Goal: Task Accomplishment & Management: Complete application form

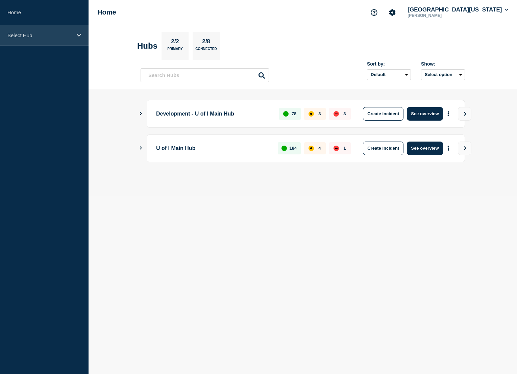
click at [17, 42] on div "Select Hub" at bounding box center [44, 35] width 89 height 21
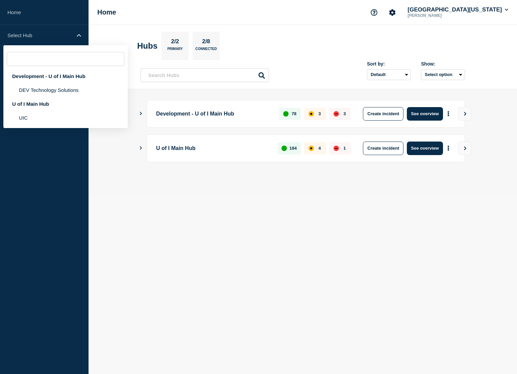
click at [18, 128] on div "Development - U of I Main Hub DEV Technology Solutions U of I Main Hub UIC" at bounding box center [65, 86] width 124 height 83
click at [20, 125] on li "UIC" at bounding box center [65, 118] width 124 height 14
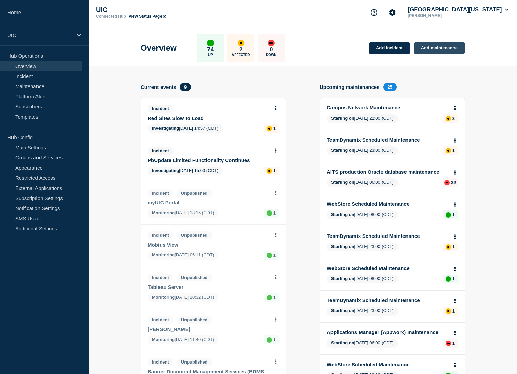
click at [435, 46] on link "Add maintenance" at bounding box center [439, 48] width 51 height 13
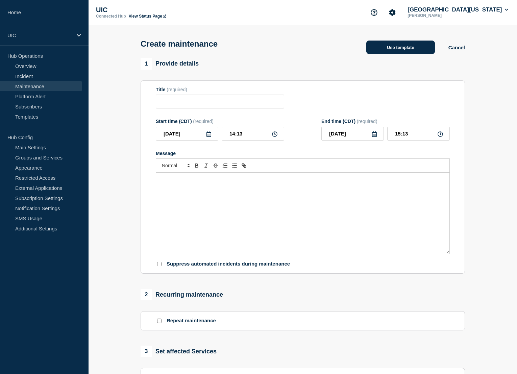
click at [379, 52] on button "Use template" at bounding box center [400, 48] width 69 height 14
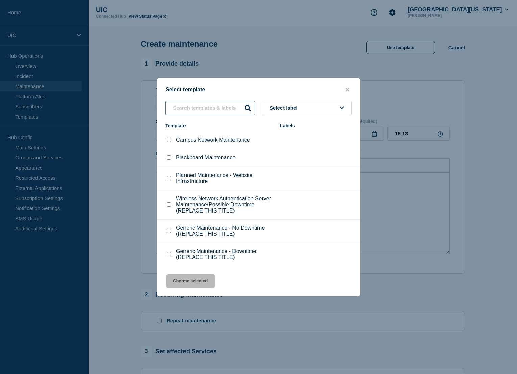
click at [236, 103] on input "text" at bounding box center [210, 108] width 90 height 14
click at [210, 175] on p "Planned Maintenance - Website Infrastructure" at bounding box center [224, 178] width 97 height 12
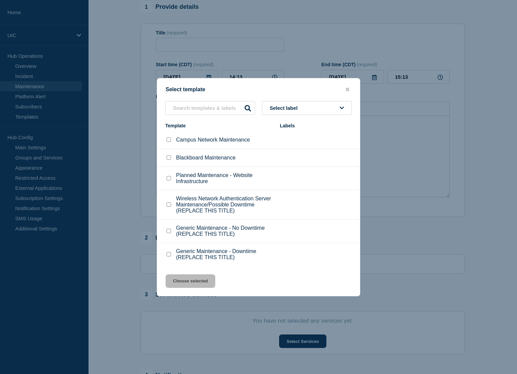
scroll to position [60, 0]
click at [197, 208] on p "Wireless Network Authentication Server Maintenance/Possible Downtime (REPLACE T…" at bounding box center [224, 205] width 97 height 18
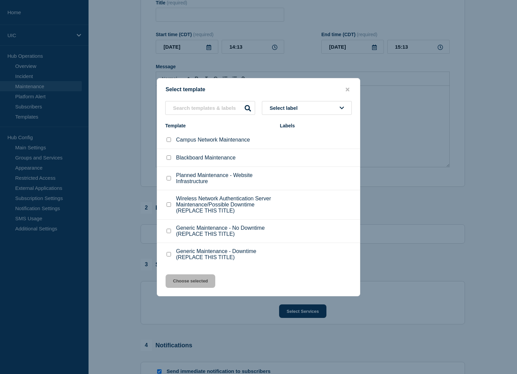
scroll to position [93, 0]
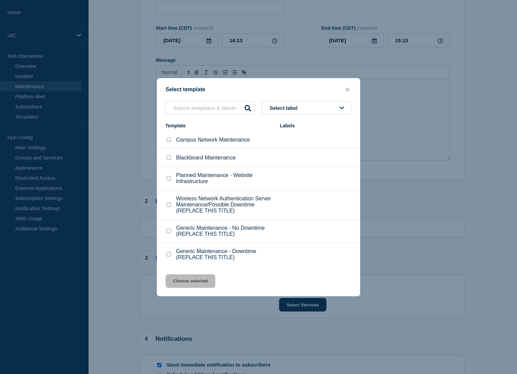
click at [353, 78] on div "Select template Select label Template Labels Campus Network Maintenance Blackbo…" at bounding box center [259, 187] width 204 height 218
click at [351, 78] on div "Select template Select label Template Labels Campus Network Maintenance Blackbo…" at bounding box center [259, 187] width 204 height 218
click at [348, 88] on icon "close button" at bounding box center [348, 90] width 4 height 4
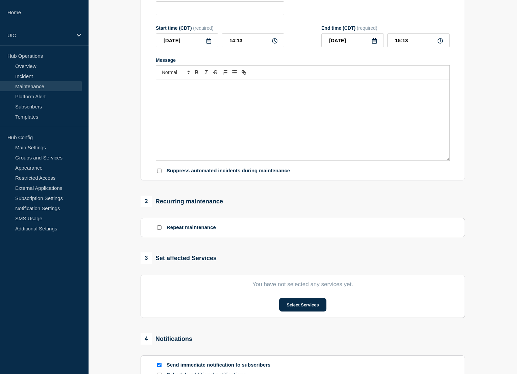
scroll to position [0, 0]
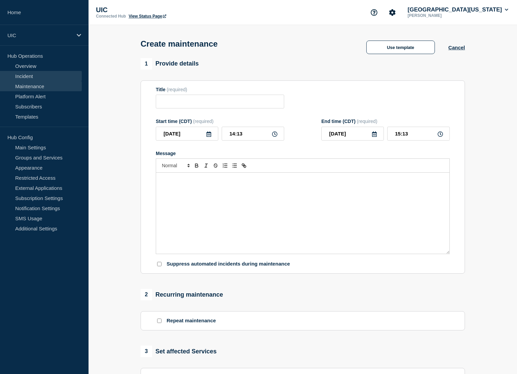
click at [31, 77] on link "Incident" at bounding box center [41, 76] width 82 height 10
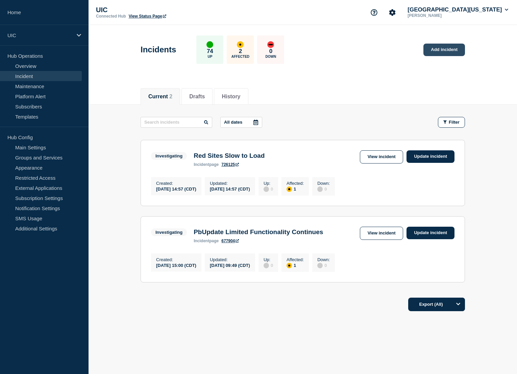
click at [441, 52] on link "Add incident" at bounding box center [445, 50] width 42 height 13
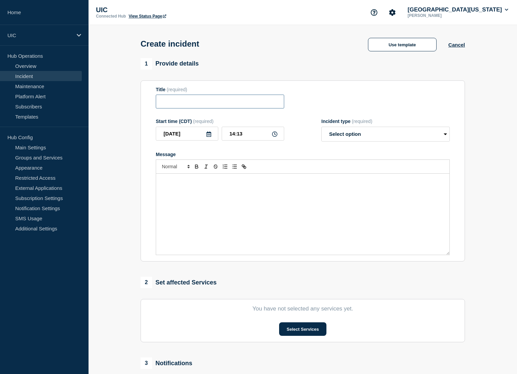
click at [234, 107] on input "Title" at bounding box center [220, 102] width 128 height 14
click at [414, 49] on button "Use template" at bounding box center [402, 45] width 69 height 14
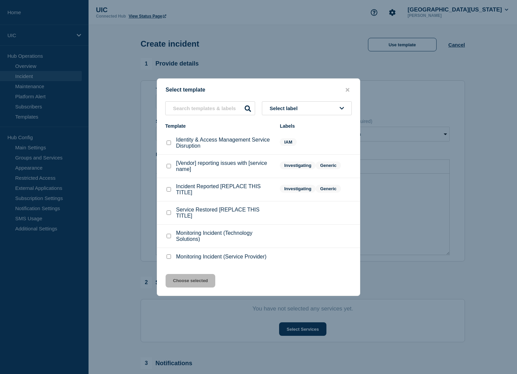
click at [222, 165] on p "[Vendor] reporting issues with [service name]" at bounding box center [224, 166] width 97 height 12
click at [168, 168] on checkbox"] "[Vendor] reporting issues with [service name] checkbox" at bounding box center [169, 166] width 4 height 4
checkbox checkbox"] "true"
click at [194, 288] on button "Choose selected" at bounding box center [191, 281] width 50 height 14
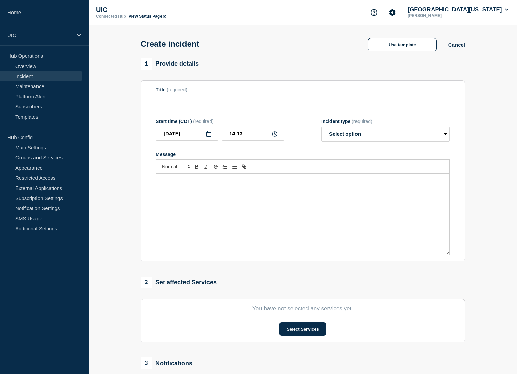
type input "[Vendor] reporting issues with [service name]"
select select "investigating"
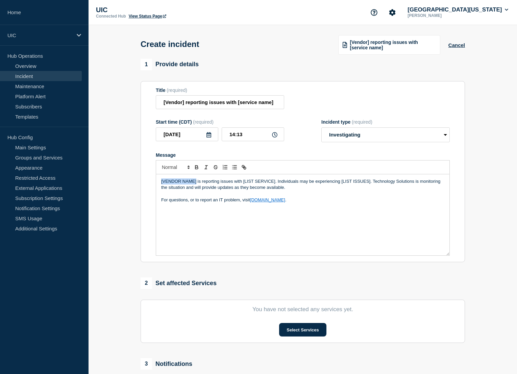
drag, startPoint x: 196, startPoint y: 189, endPoint x: 115, endPoint y: 188, distance: 80.8
click at [115, 188] on section "1 Provide details Title (required) [Vendor] reporting issues with [service name…" at bounding box center [303, 252] width 429 height 387
drag, startPoint x: 257, startPoint y: 187, endPoint x: 227, endPoint y: 188, distance: 30.4
click at [227, 188] on p "Qualtrics is reporting issues with [LIST SERVICE]. Individuals may be experienc…" at bounding box center [302, 185] width 283 height 13
drag, startPoint x: 353, startPoint y: 188, endPoint x: 324, endPoint y: 188, distance: 29.1
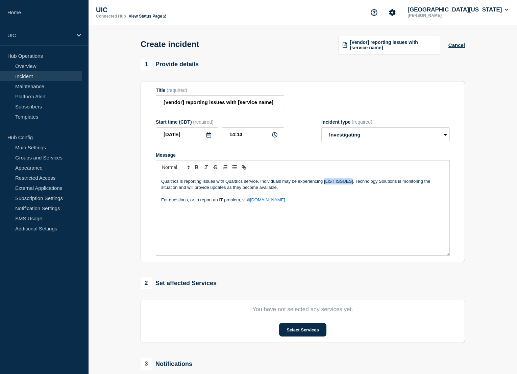
click at [324, 188] on p "Qualtrics is reporting issues with Qualtrics service. Individuals may be experi…" at bounding box center [302, 185] width 283 height 13
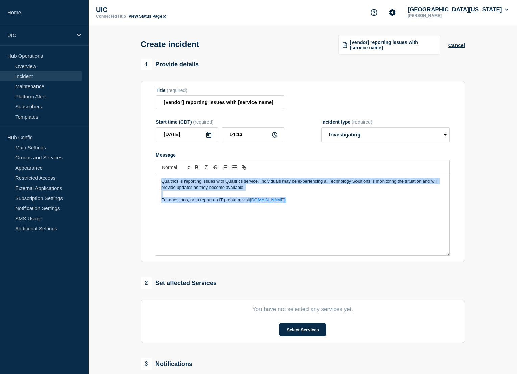
click at [259, 189] on p "Qualtrics is reporting issues with Qualtrics service. Individuals may be experi…" at bounding box center [302, 185] width 283 height 13
drag, startPoint x: 259, startPoint y: 201, endPoint x: 146, endPoint y: 182, distance: 114.3
click at [146, 182] on section "Title (required) [Vendor] reporting issues with [service name] Start time (CDT)…" at bounding box center [303, 172] width 325 height 182
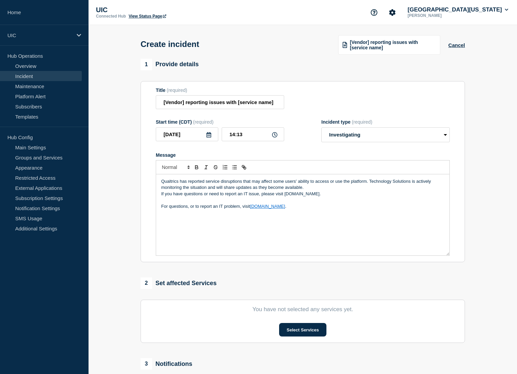
click at [316, 191] on p "Qualtrics has reported service disruptions that may affect some users' ability …" at bounding box center [302, 185] width 283 height 13
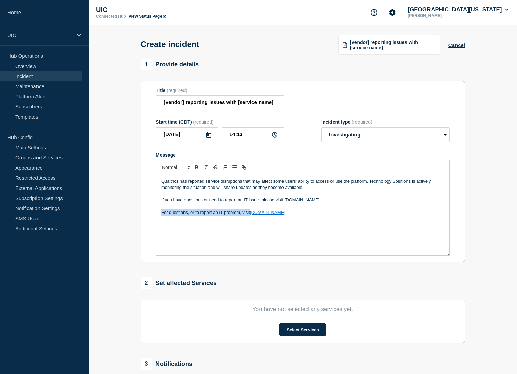
drag, startPoint x: 250, startPoint y: 217, endPoint x: 149, endPoint y: 218, distance: 101.4
click at [149, 218] on section "Title (required) [Vendor] reporting issues with [service name] Start time (CDT)…" at bounding box center [303, 172] width 325 height 182
click at [252, 190] on p "Qualtrics has reported service disruptions that may affect some users' ability …" at bounding box center [302, 185] width 283 height 13
click at [290, 189] on p "Qualtrics has reported service disruptions that may affect some users' ability …" at bounding box center [302, 185] width 283 height 13
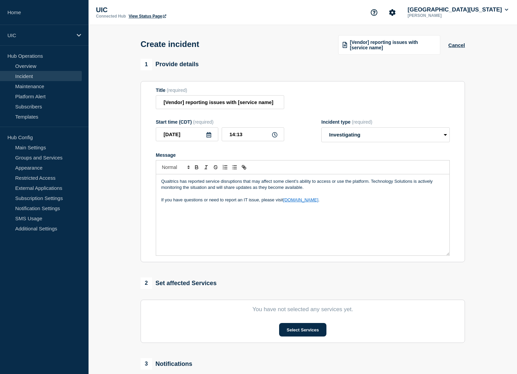
click at [292, 189] on p "Qualtrics has reported service disruptions that may affect some client's abilit…" at bounding box center [302, 185] width 283 height 13
click at [397, 142] on select "Select option Investigating Identified Monitoring" at bounding box center [386, 134] width 128 height 15
click at [241, 109] on input "[Vendor] reporting issues with [service name]" at bounding box center [220, 102] width 128 height 14
drag, startPoint x: 185, startPoint y: 102, endPoint x: 155, endPoint y: 103, distance: 30.1
click at [156, 103] on input "[Vendor] reporting issues with [service name]" at bounding box center [220, 102] width 128 height 14
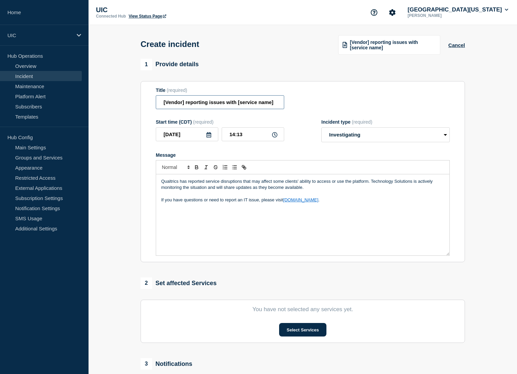
drag, startPoint x: 185, startPoint y: 107, endPoint x: 145, endPoint y: 107, distance: 39.2
click at [145, 107] on section "Title (required) [Vendor] reporting issues with [service name] Start time (CDT)…" at bounding box center [303, 172] width 325 height 182
click at [181, 106] on input "Qualtrics reporting issues with [service name]" at bounding box center [220, 102] width 128 height 14
type input "Qualtrics reporting issues with [service name]"
click at [168, 190] on p "Qualtrics has reported service disruptions that may affect some clients' abilit…" at bounding box center [302, 185] width 283 height 13
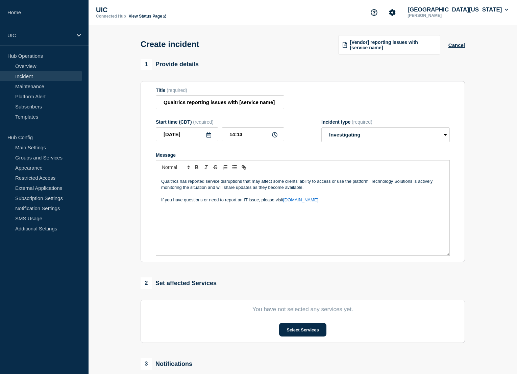
click at [168, 188] on p "Qualtrics has reported service disruptions that may affect some clients' abilit…" at bounding box center [302, 185] width 283 height 13
click at [162, 189] on p "Qualtrics has reported service disruptions that may affect some clients' abilit…" at bounding box center [302, 185] width 283 height 13
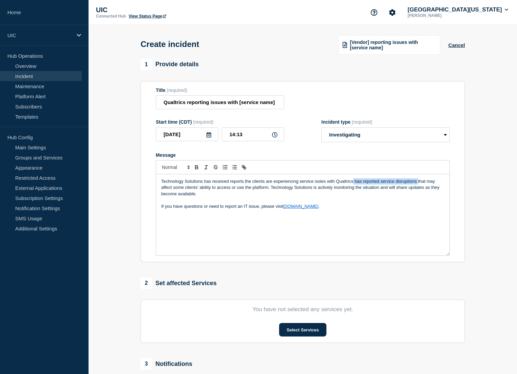
drag, startPoint x: 354, startPoint y: 190, endPoint x: 418, endPoint y: 187, distance: 64.0
click at [418, 187] on p "Technology Solutions has received reports the clients are experiencing service …" at bounding box center [302, 188] width 283 height 19
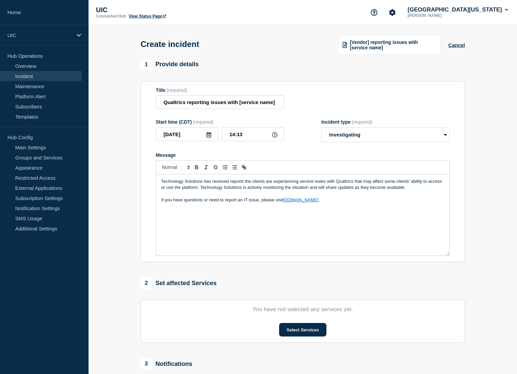
click at [365, 188] on p "Technology Solutions has received reports the clients are experiencing service …" at bounding box center [302, 185] width 283 height 13
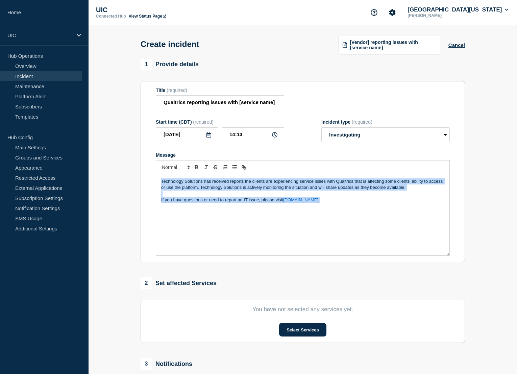
copy div "Technology Solutions has received reports the clients are experiencing service …"
click at [336, 190] on p "Technology Solutions has received reports the clients are experiencing service …" at bounding box center [302, 185] width 283 height 13
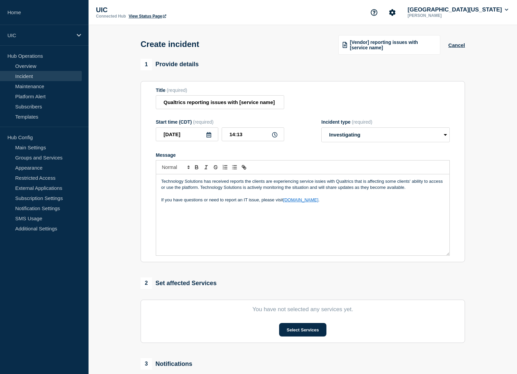
click at [353, 189] on p "Technology Solutions has received reports the clients are experiencing service …" at bounding box center [302, 185] width 283 height 13
click at [357, 189] on p "Technology Solutions has received reports the clients are experiencing service …" at bounding box center [302, 185] width 283 height 13
click at [400, 203] on p "If you have questions or need to report an IT issue, please visit [DOMAIN_NAME]…" at bounding box center [302, 200] width 283 height 6
drag, startPoint x: 424, startPoint y: 199, endPoint x: 215, endPoint y: 192, distance: 208.7
click at [215, 192] on div "Technology Solutions has received reports that the clients are experiencing ser…" at bounding box center [302, 214] width 293 height 81
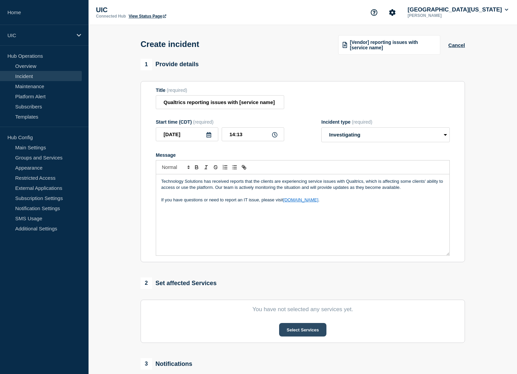
click at [285, 333] on button "Select Services" at bounding box center [302, 330] width 47 height 14
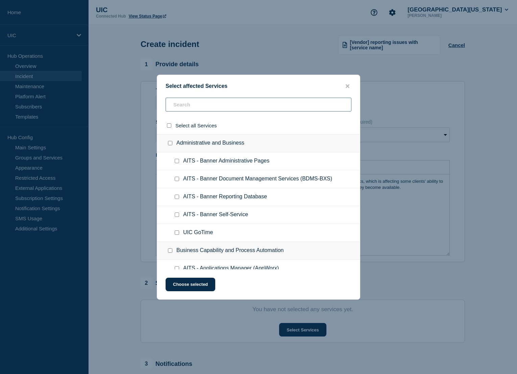
click at [214, 100] on input "text" at bounding box center [259, 105] width 186 height 14
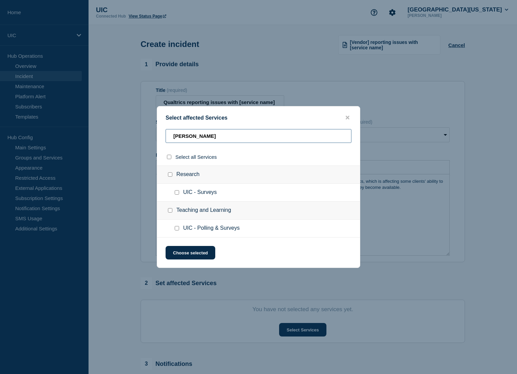
type input "[PERSON_NAME]"
click at [182, 206] on div "Teaching and Learning" at bounding box center [258, 211] width 203 height 18
click at [183, 198] on ul "UIC - Surveys" at bounding box center [258, 193] width 203 height 18
click at [179, 196] on div at bounding box center [178, 192] width 10 height 7
click at [176, 191] on input "UIC - Surveys checkbox" at bounding box center [177, 192] width 4 height 4
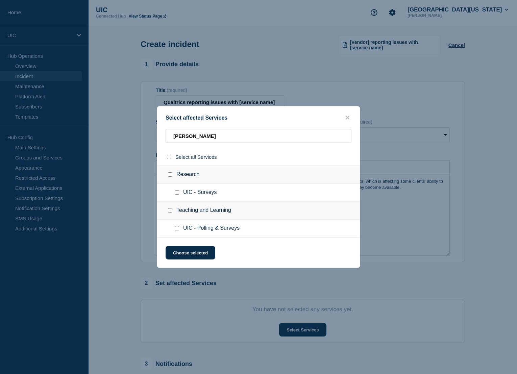
checkbox input "true"
click at [185, 255] on button "Choose selected" at bounding box center [191, 253] width 50 height 14
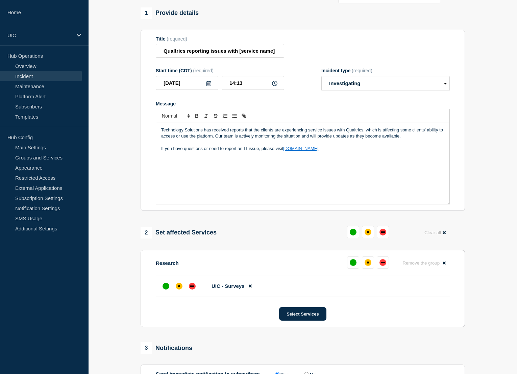
scroll to position [144, 0]
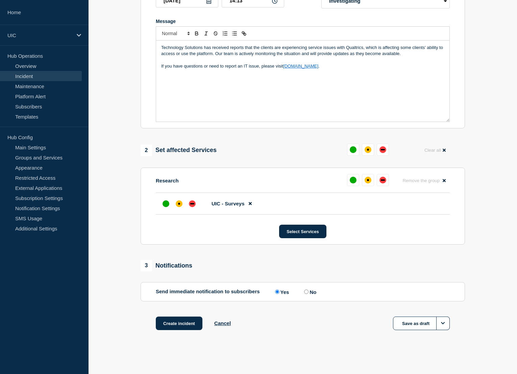
click at [184, 217] on section "Research Remove the group Remove UIC - Surveys Select Services" at bounding box center [303, 206] width 325 height 77
click at [180, 204] on div "affected" at bounding box center [179, 203] width 7 height 7
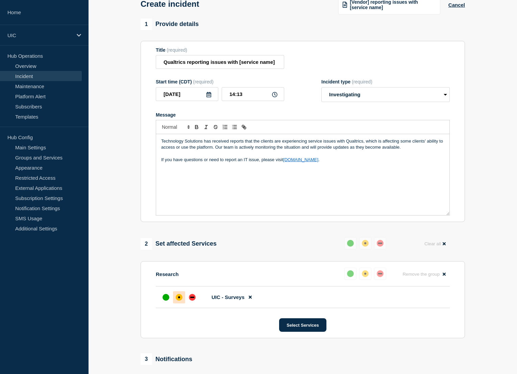
scroll to position [0, 0]
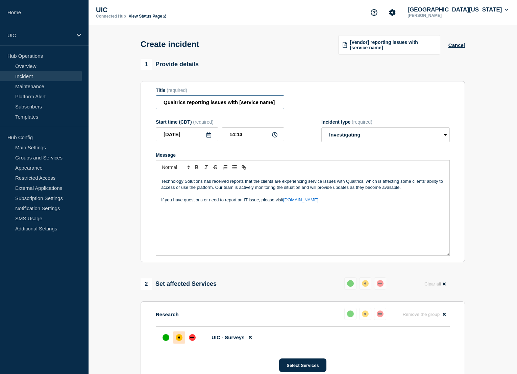
drag, startPoint x: 238, startPoint y: 107, endPoint x: 286, endPoint y: 107, distance: 48.3
click at [286, 107] on div "Title (required) Qualtrics reporting issues with [service name]" at bounding box center [303, 99] width 294 height 22
drag, startPoint x: 244, startPoint y: 107, endPoint x: 158, endPoint y: 107, distance: 86.2
click at [159, 107] on input "Qualtrics reporting issues with" at bounding box center [220, 102] width 128 height 14
click at [171, 106] on input "Qualtrics reporting issues with" at bounding box center [220, 102] width 128 height 14
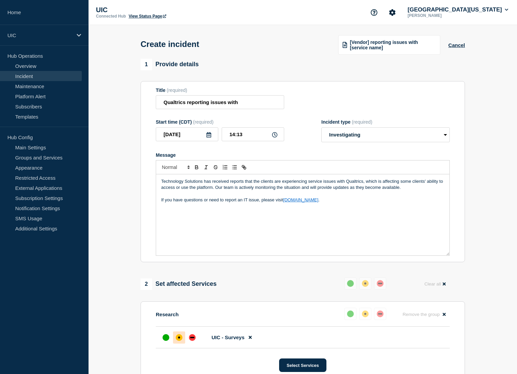
click at [408, 190] on p "Technology Solutions has received reports that the clients are experiencing ser…" at bounding box center [302, 185] width 283 height 13
drag, startPoint x: 426, startPoint y: 189, endPoint x: 401, endPoint y: 188, distance: 25.0
click at [401, 188] on p "Technology Solutions has received reports that the clients are experiencing ser…" at bounding box center [302, 185] width 283 height 13
click at [379, 191] on p "Technology Solutions has received reports that the clients are experiencing ser…" at bounding box center [302, 185] width 283 height 13
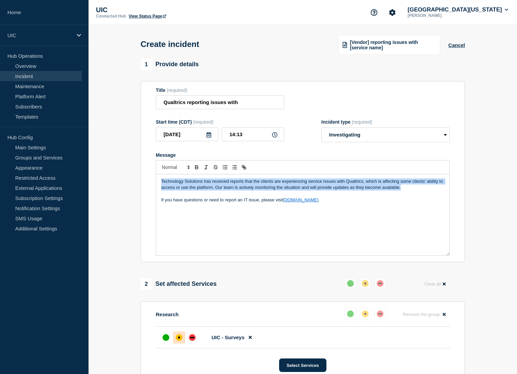
drag, startPoint x: 405, startPoint y: 196, endPoint x: 119, endPoint y: 187, distance: 286.2
click at [119, 187] on section "1 Provide details Title (required) Qualtrics reporting issues with Start time (…" at bounding box center [303, 270] width 429 height 423
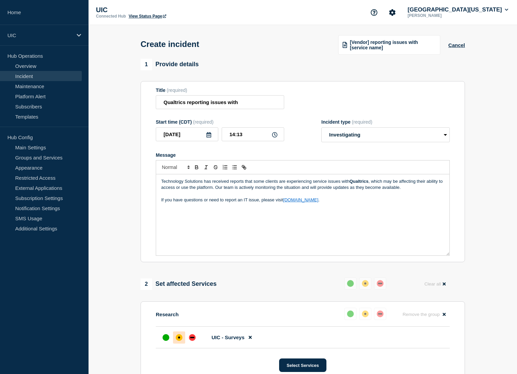
click at [367, 184] on strong "Qualtrics" at bounding box center [359, 181] width 19 height 5
click at [236, 191] on p "Technology Solutions has received reports that some clients are experiencing se…" at bounding box center [302, 185] width 283 height 13
click at [238, 191] on p "Technology Solutions has received reports that some clients are experiencing se…" at bounding box center [302, 185] width 283 height 13
click at [357, 196] on p "Technology Solutions has received reports that some clients are experiencing se…" at bounding box center [302, 188] width 283 height 19
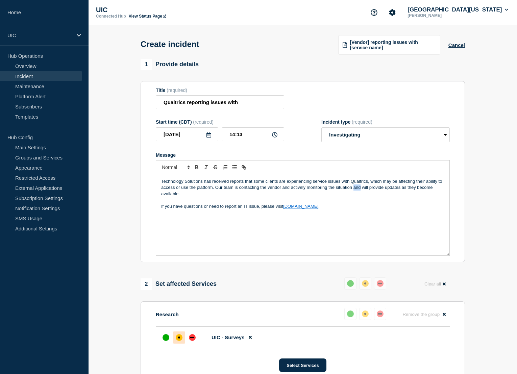
click at [357, 196] on p "Technology Solutions has received reports that some clients are experiencing se…" at bounding box center [302, 188] width 283 height 19
click at [355, 197] on p "Technology Solutions has received reports that some clients are experiencing se…" at bounding box center [302, 188] width 283 height 19
click at [248, 190] on p "Technology Solutions has received reports that some clients are experiencing se…" at bounding box center [302, 188] width 283 height 19
click at [248, 195] on p "Technology Solutions has received reports that some clients are experiencing se…" at bounding box center [302, 188] width 283 height 19
click at [281, 192] on p "Technology Solutions has received reports that some clients are experiencing se…" at bounding box center [302, 188] width 283 height 19
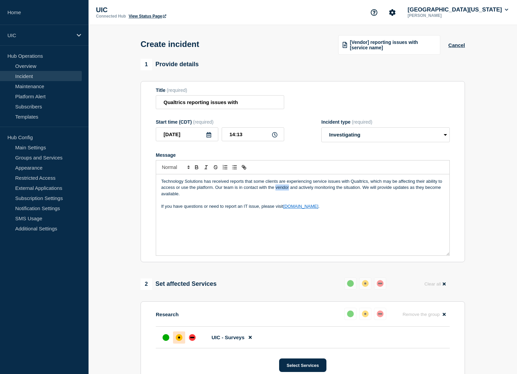
click at [281, 192] on p "Technology Solutions has received reports that some clients are experiencing se…" at bounding box center [302, 188] width 283 height 19
click at [282, 195] on p "Technology Solutions has received reports that some clients are experiencing se…" at bounding box center [302, 188] width 283 height 19
click at [285, 193] on p "Technology Solutions has received reports that some clients are experiencing se…" at bounding box center [302, 188] width 283 height 19
click at [286, 197] on p "Technology Solutions has received reports that some clients are experiencing se…" at bounding box center [302, 188] width 283 height 19
click at [262, 101] on input "Qualtrics reporting issues with" at bounding box center [220, 102] width 128 height 14
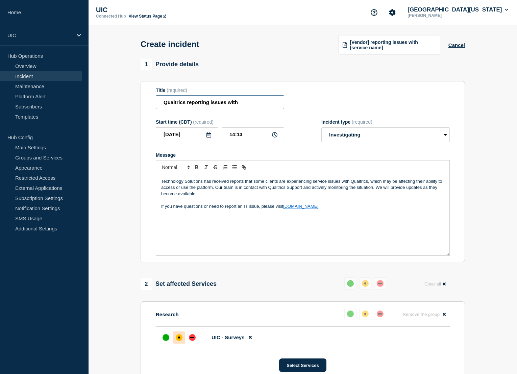
drag, startPoint x: 209, startPoint y: 106, endPoint x: 250, endPoint y: 106, distance: 40.6
click at [250, 106] on input "Qualtrics reporting issues with" at bounding box center [220, 102] width 128 height 14
click at [182, 105] on input "Qualtrics reported" at bounding box center [220, 102] width 128 height 14
click at [186, 105] on input "Qualtrics reported" at bounding box center [220, 102] width 128 height 14
click at [185, 106] on input "Qualtrics Experiencing Service reported" at bounding box center [220, 102] width 128 height 14
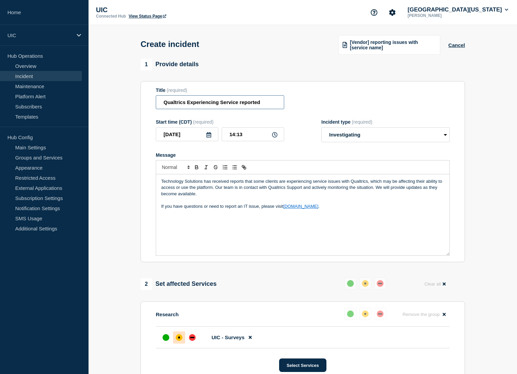
click at [240, 106] on input "Qualtrics Experiencing Service reported" at bounding box center [220, 102] width 128 height 14
click at [209, 105] on input "Qualtrics Experiencing Service Issues" at bounding box center [220, 102] width 128 height 14
click at [177, 106] on input "Qualtrics Service Issues Reported" at bounding box center [220, 102] width 128 height 14
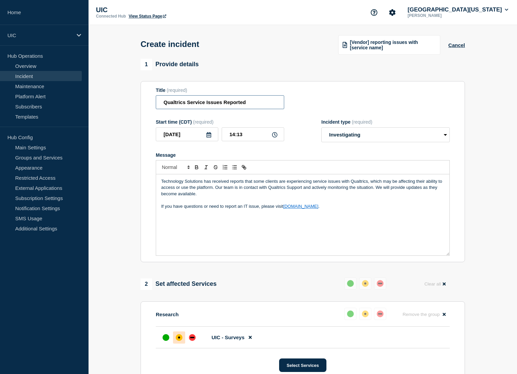
type input "Qualtrics Service Issues Reported"
click at [145, 144] on section "Title (required) Qualtrics Service Issues Reported Start time (CDT) (required) …" at bounding box center [303, 172] width 325 height 182
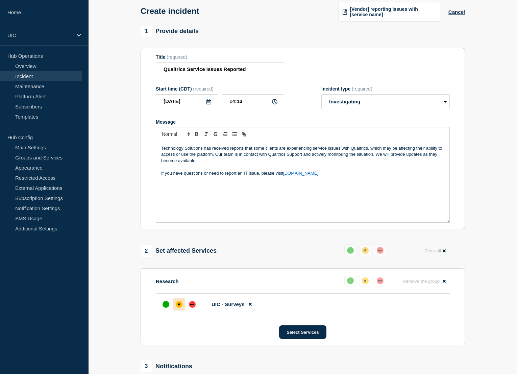
scroll to position [38, 0]
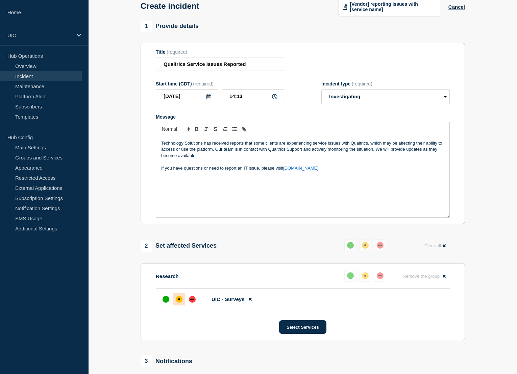
click at [260, 150] on p "Technology Solutions has received reports that some clients are experiencing se…" at bounding box center [302, 149] width 283 height 19
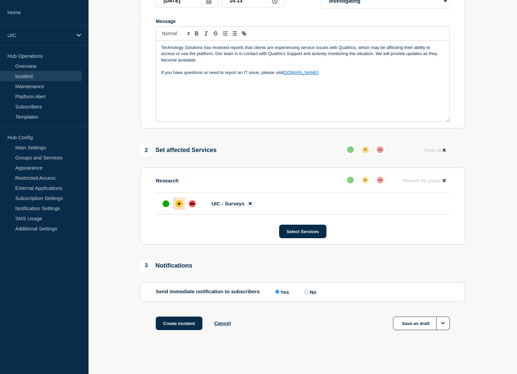
scroll to position [144, 0]
click at [189, 327] on button "Create incident" at bounding box center [179, 324] width 47 height 14
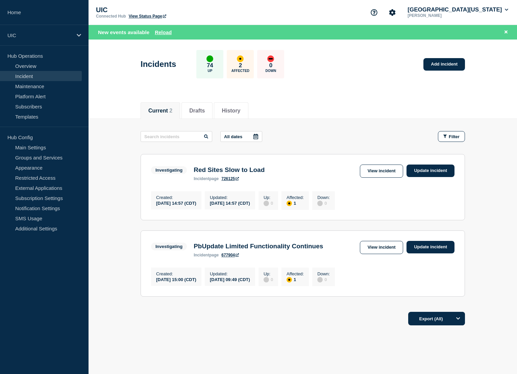
click at [224, 169] on h3 "Red Sites Slow to Load" at bounding box center [229, 169] width 71 height 7
